Goal: Information Seeking & Learning: Learn about a topic

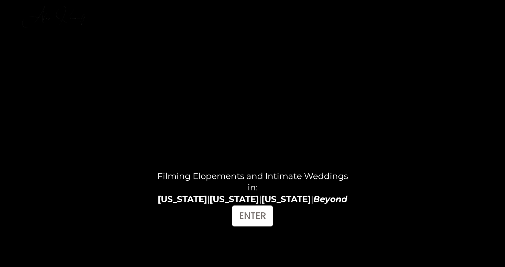
click at [171, 206] on div "Filming Elopements and Intimate Weddings in: Arizona | Colorado | California | …" at bounding box center [252, 177] width 505 height 283
click at [173, 201] on strong "Arizona" at bounding box center [182, 199] width 49 height 10
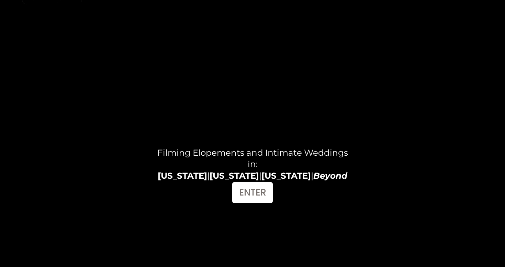
scroll to position [39, 0]
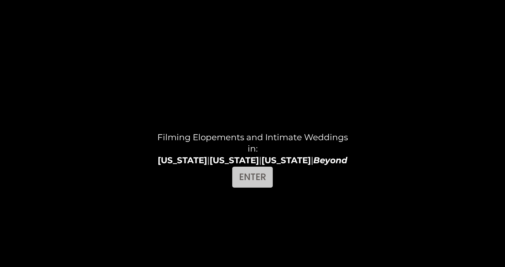
click at [249, 185] on link "ENTER" at bounding box center [252, 176] width 41 height 21
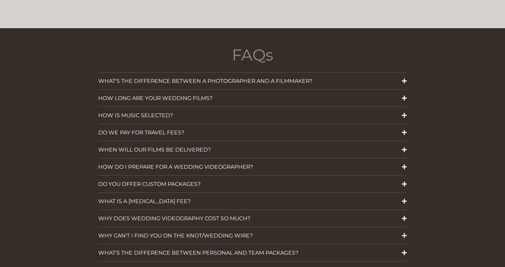
scroll to position [942, 0]
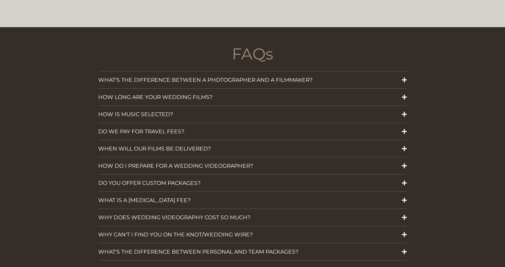
click at [242, 196] on button "WHAT IS A RETAINER FEE?" at bounding box center [252, 200] width 308 height 17
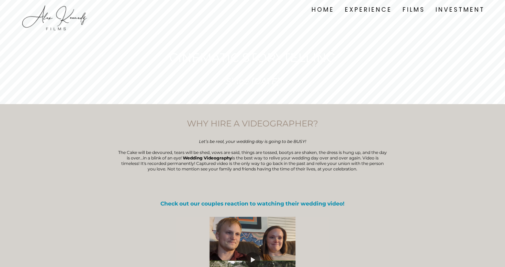
scroll to position [0, 0]
click at [413, 5] on link "FILMS" at bounding box center [413, 10] width 22 height 10
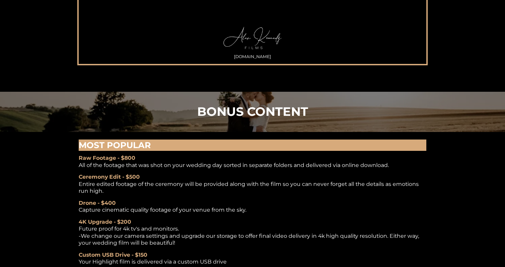
scroll to position [1069, 0]
